Goal: Information Seeking & Learning: Learn about a topic

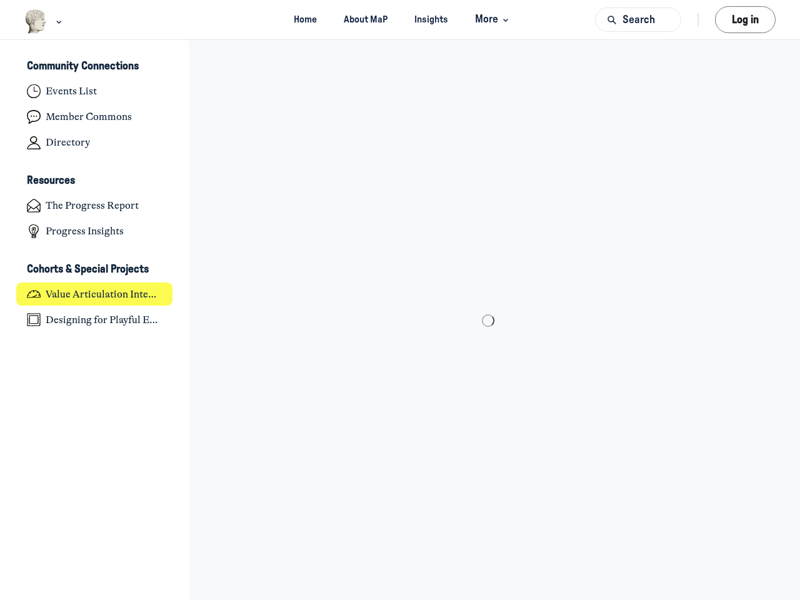
scroll to position [4102, 2457]
